Goal: Task Accomplishment & Management: Complete application form

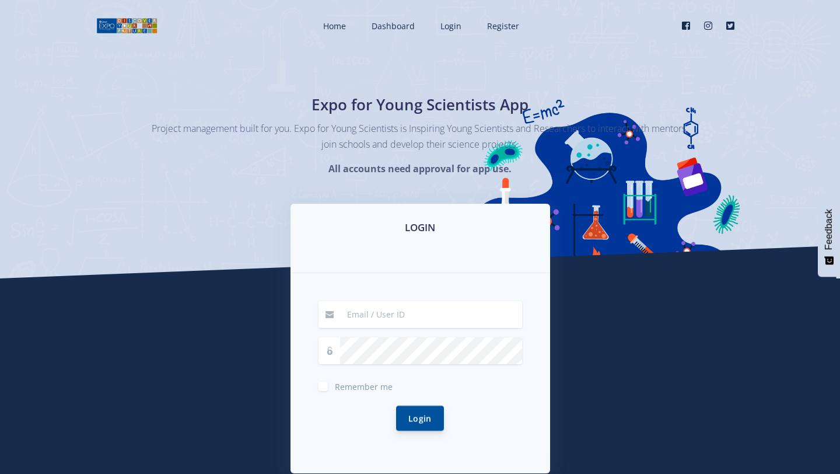
type input "shabalalalihlelethu@gmail.com"
click at [419, 411] on button "Login" at bounding box center [420, 417] width 48 height 25
click at [412, 407] on button "Login" at bounding box center [420, 417] width 48 height 25
click at [451, 26] on span "Login" at bounding box center [450, 25] width 21 height 11
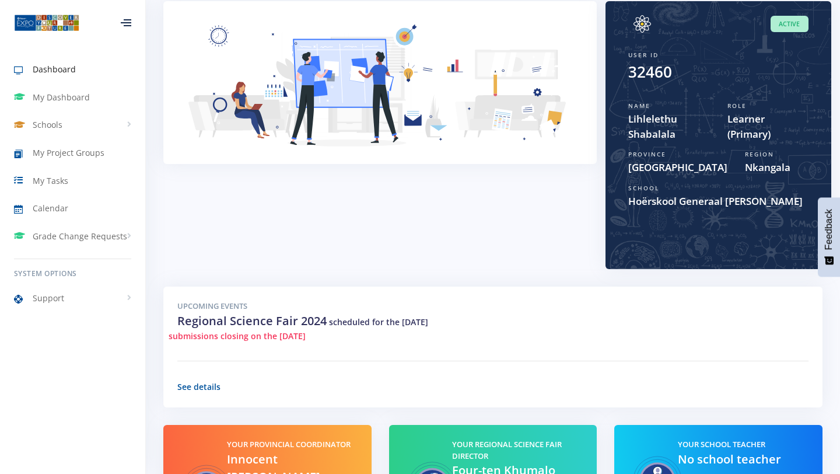
scroll to position [267, 0]
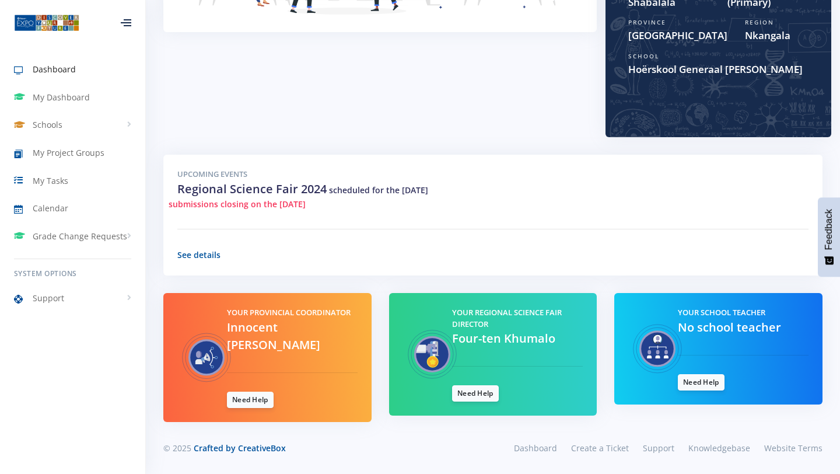
click at [64, 77] on link "Dashboard" at bounding box center [72, 69] width 145 height 27
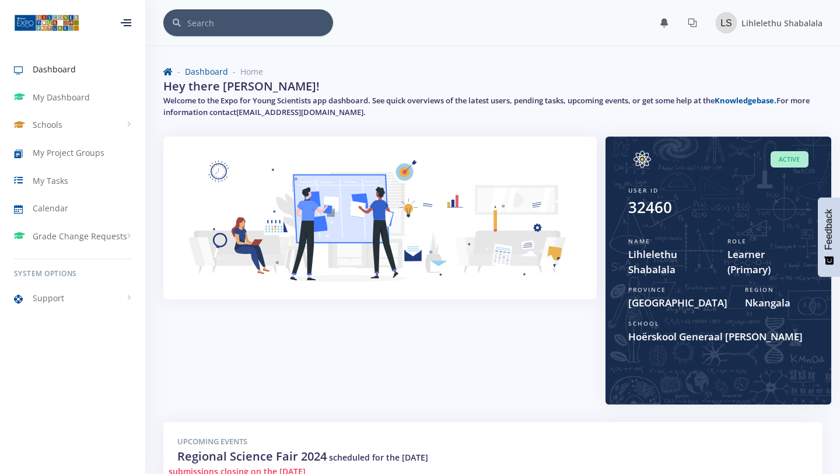
click at [128, 26] on div at bounding box center [126, 22] width 10 height 7
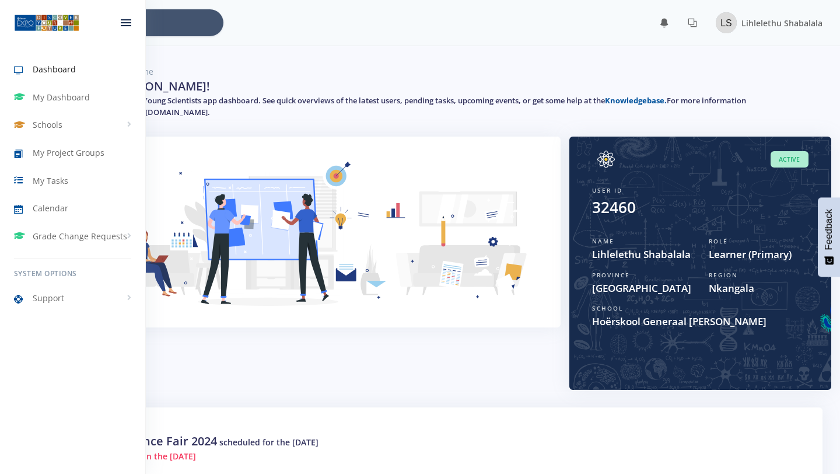
click at [125, 23] on icon at bounding box center [126, 22] width 10 height 1
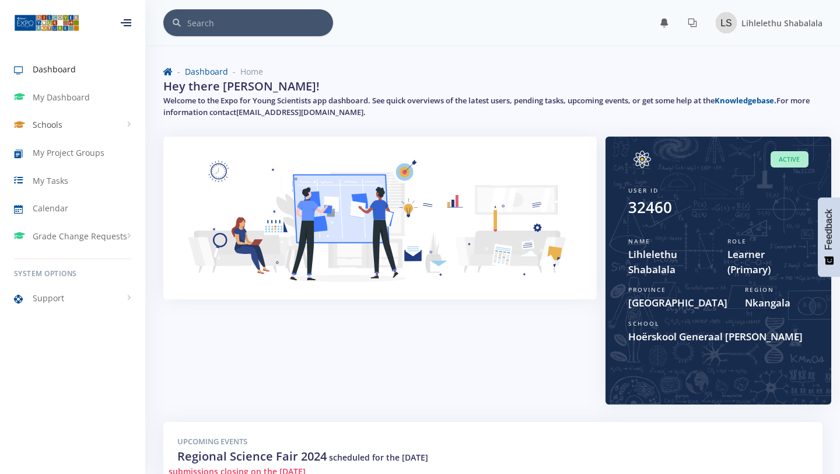
click at [58, 126] on span "Schools" at bounding box center [48, 124] width 30 height 12
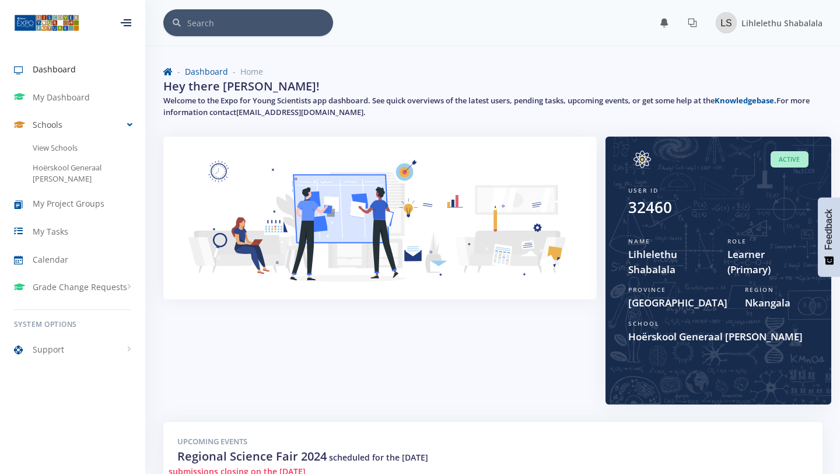
click at [58, 126] on span "Schools" at bounding box center [48, 124] width 30 height 12
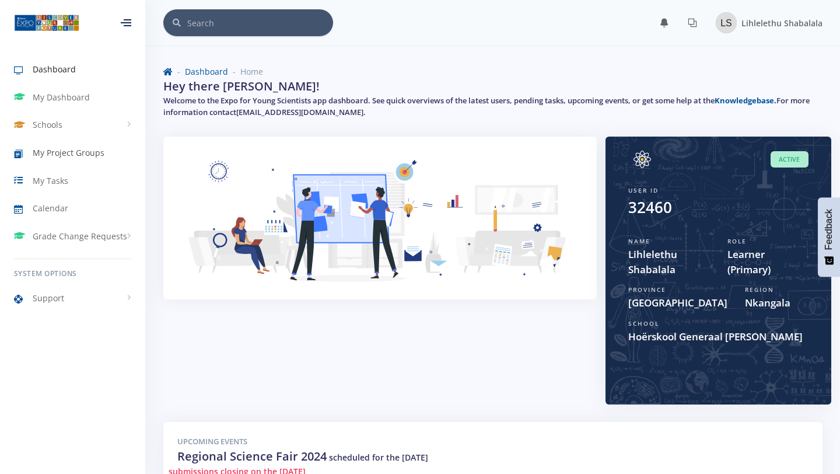
click at [65, 154] on span "My Project Groups" at bounding box center [69, 152] width 72 height 12
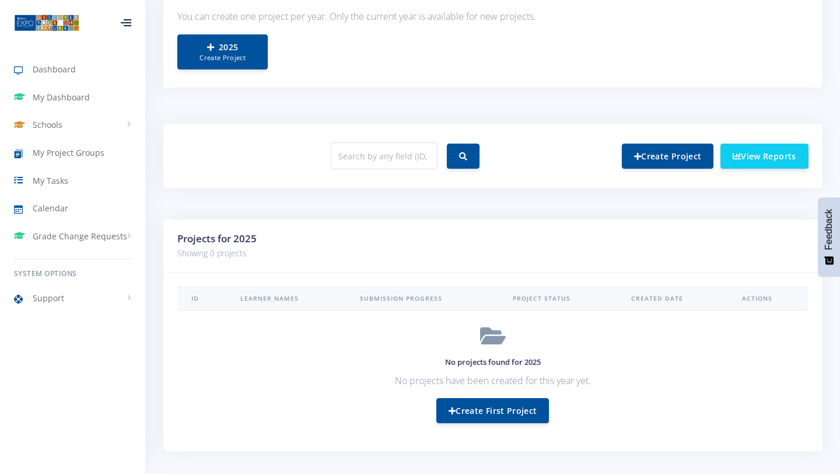
scroll to position [378, 0]
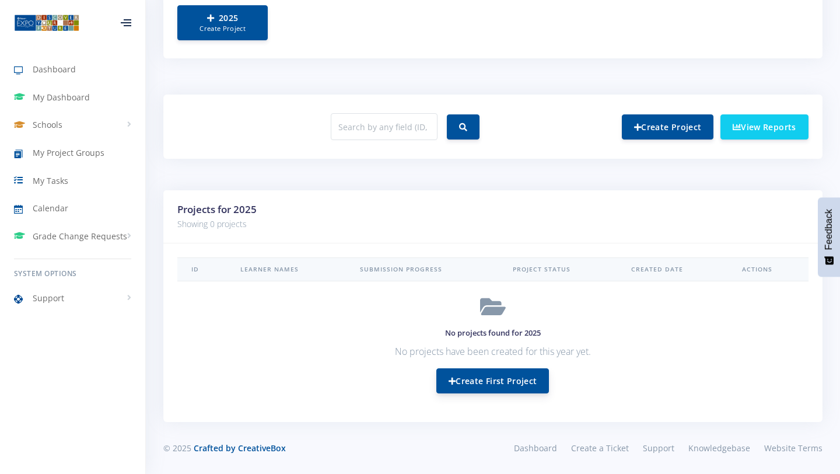
click at [479, 384] on link "Create First Project" at bounding box center [492, 380] width 113 height 25
click at [505, 379] on link "Create First Project" at bounding box center [492, 380] width 113 height 25
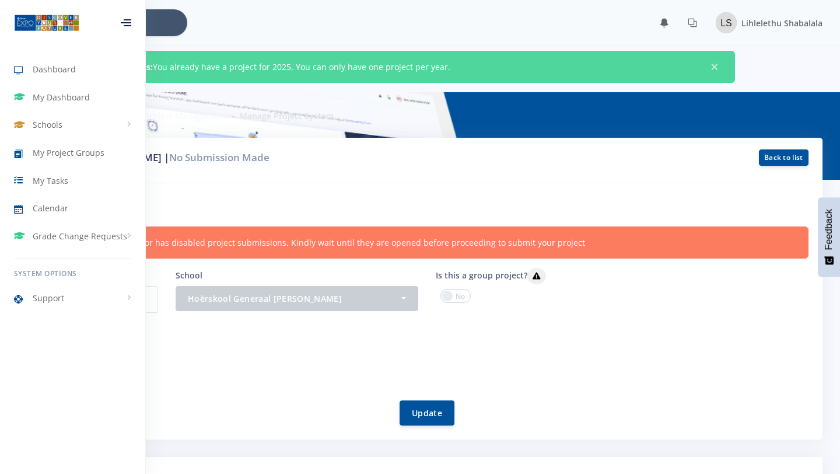
click at [758, 381] on form "Project System ID 9952 School - Hoërskool Generaal Hertzog Hoërskool Generaal H…" at bounding box center [426, 346] width 763 height 157
click at [125, 20] on icon at bounding box center [128, 19] width 8 height 1
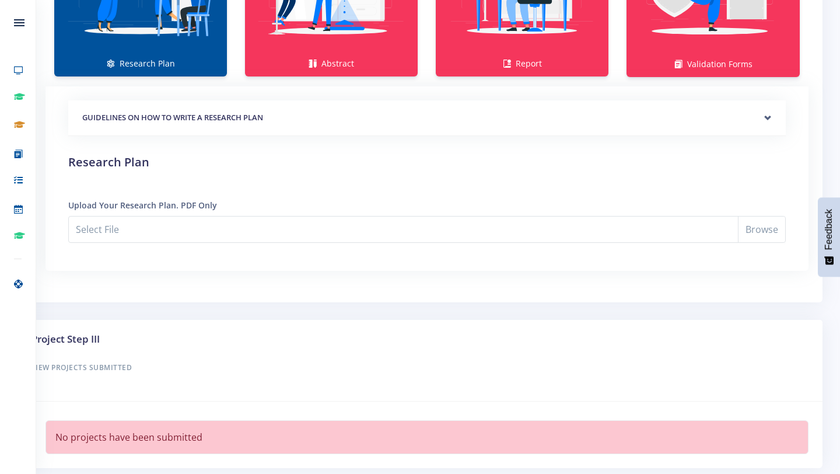
scroll to position [976, 0]
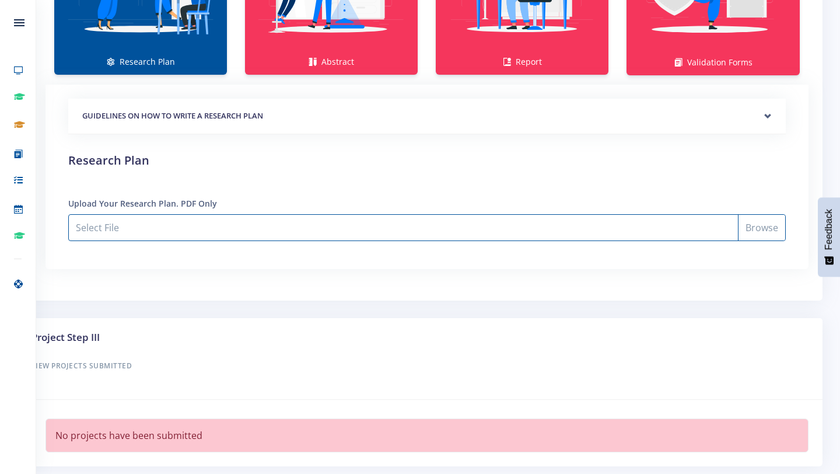
click at [180, 229] on input "Select File" at bounding box center [426, 227] width 717 height 27
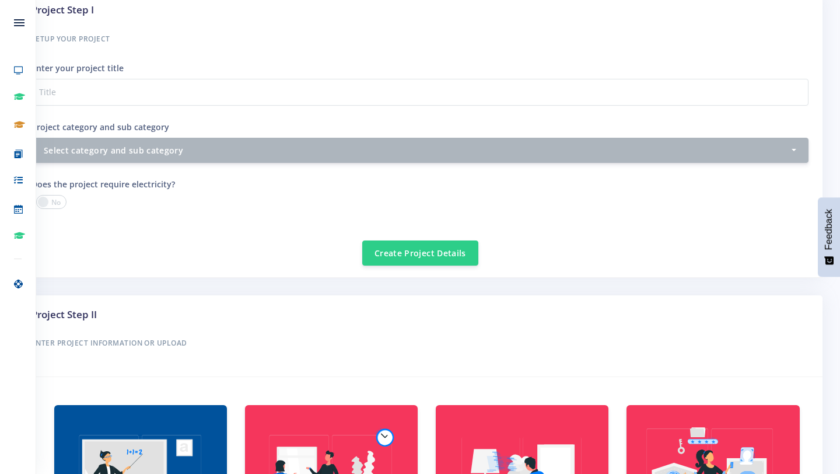
scroll to position [0, 0]
